Goal: Navigation & Orientation: Find specific page/section

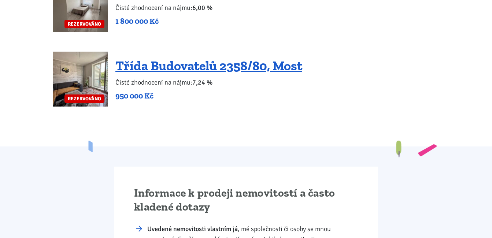
scroll to position [1904, 0]
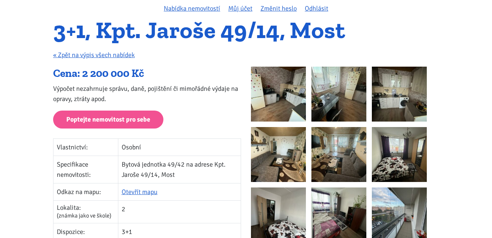
scroll to position [73, 0]
